Goal: Find specific page/section: Find specific page/section

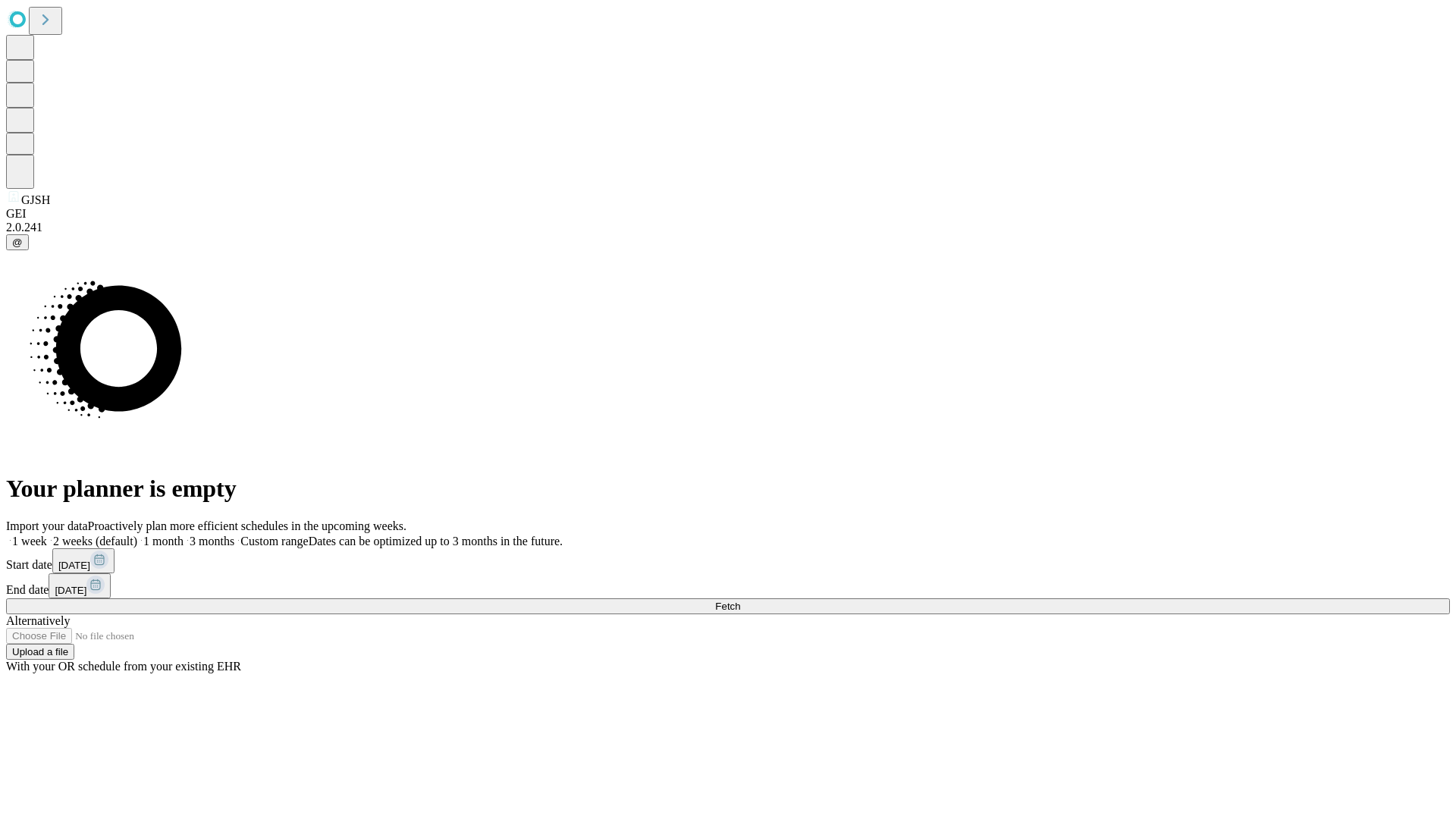
click at [740, 601] on span "Fetch" at bounding box center [727, 606] width 25 height 12
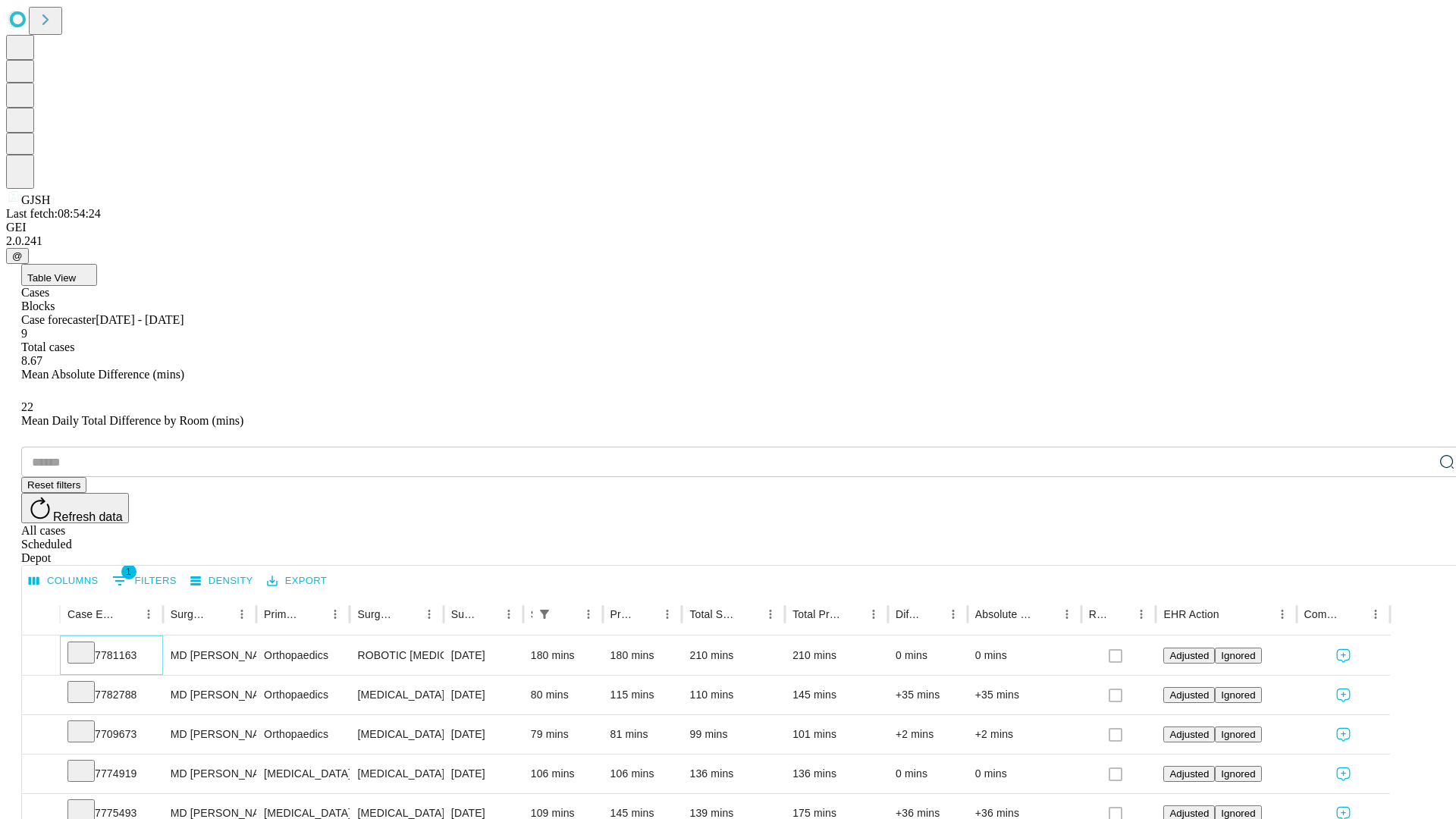
click at [89, 644] on icon at bounding box center [81, 652] width 15 height 15
